Goal: Browse casually: Explore the website without a specific task or goal

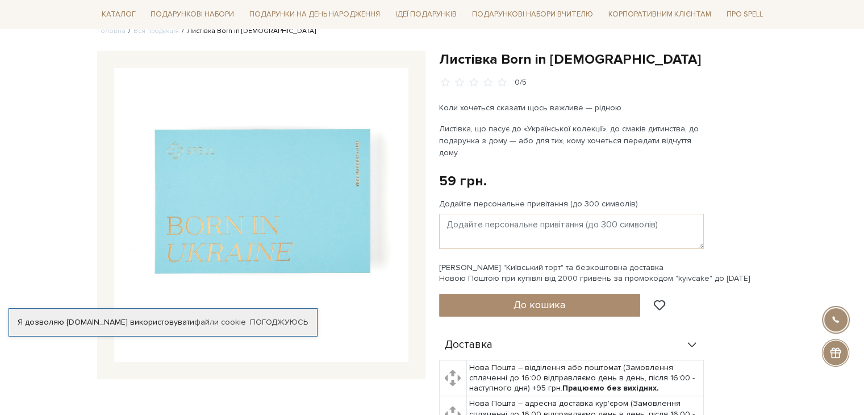
scroll to position [98, 0]
